Goal: Find specific page/section

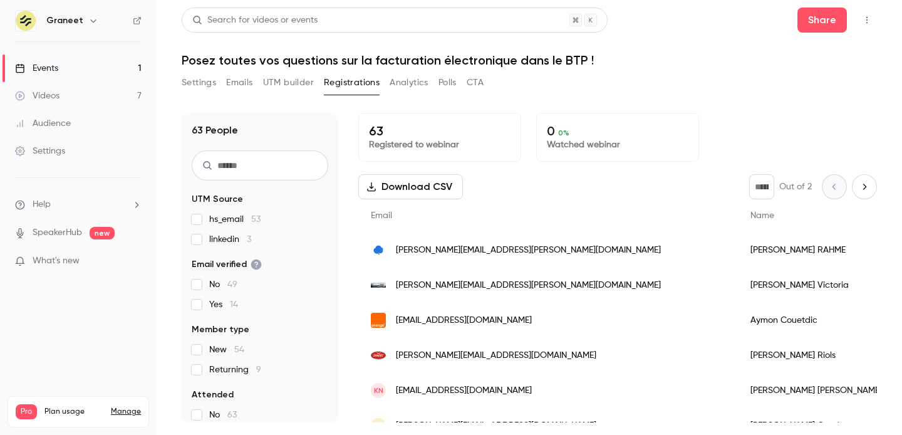
click at [630, 99] on div "63 People UTM Source hs_email 53 linkedin 3 Email verified No 49 Yes 14 Member …" at bounding box center [530, 260] width 696 height 325
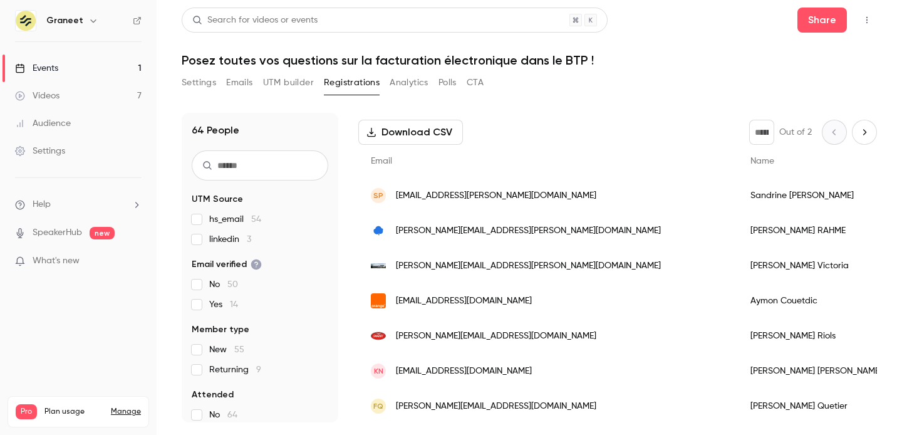
scroll to position [56, 0]
copy div "[PERSON_NAME]"
drag, startPoint x: 674, startPoint y: 296, endPoint x: 604, endPoint y: 301, distance: 71.0
click at [738, 301] on div "[PERSON_NAME]" at bounding box center [819, 299] width 162 height 35
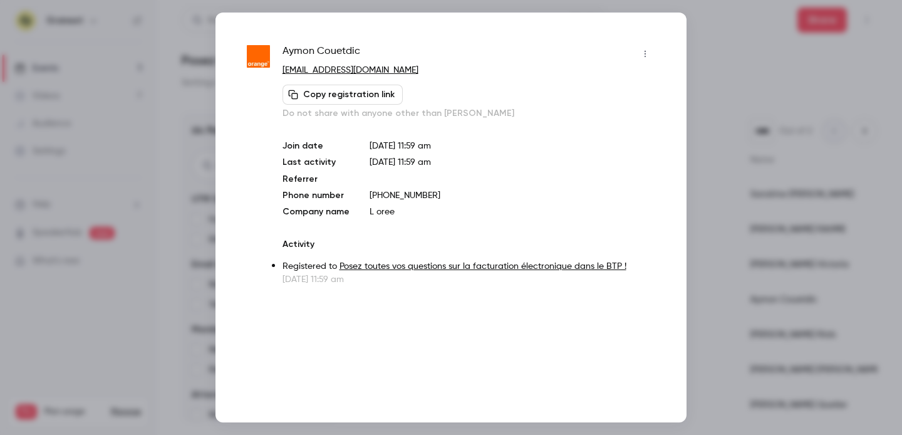
click at [316, 50] on span "[PERSON_NAME]" at bounding box center [322, 54] width 78 height 20
copy div "Aymon Couetdic"
